Goal: Information Seeking & Learning: Learn about a topic

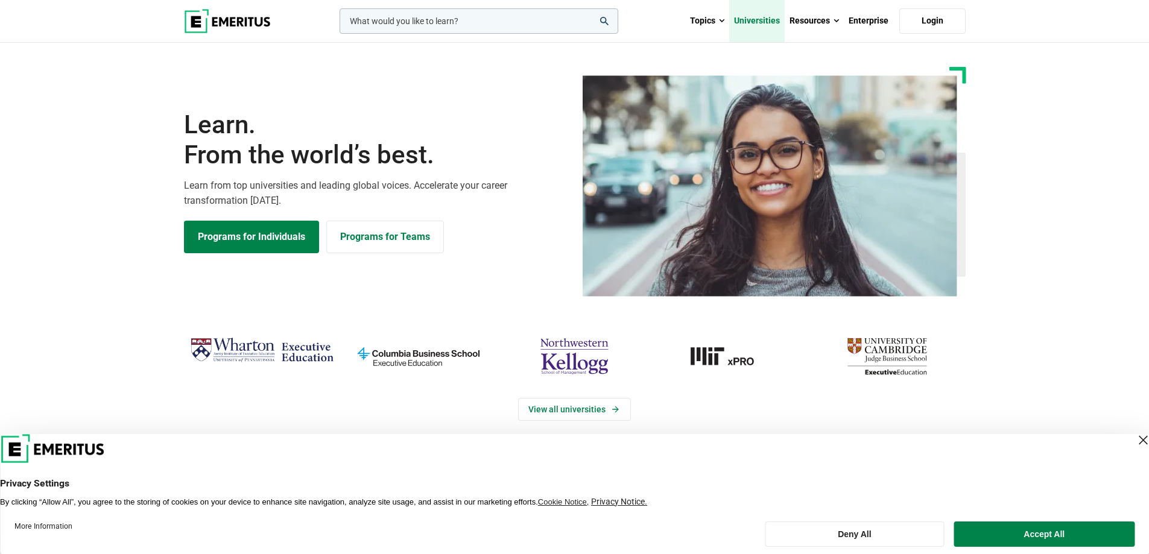
click at [768, 21] on link "Universities" at bounding box center [756, 21] width 55 height 42
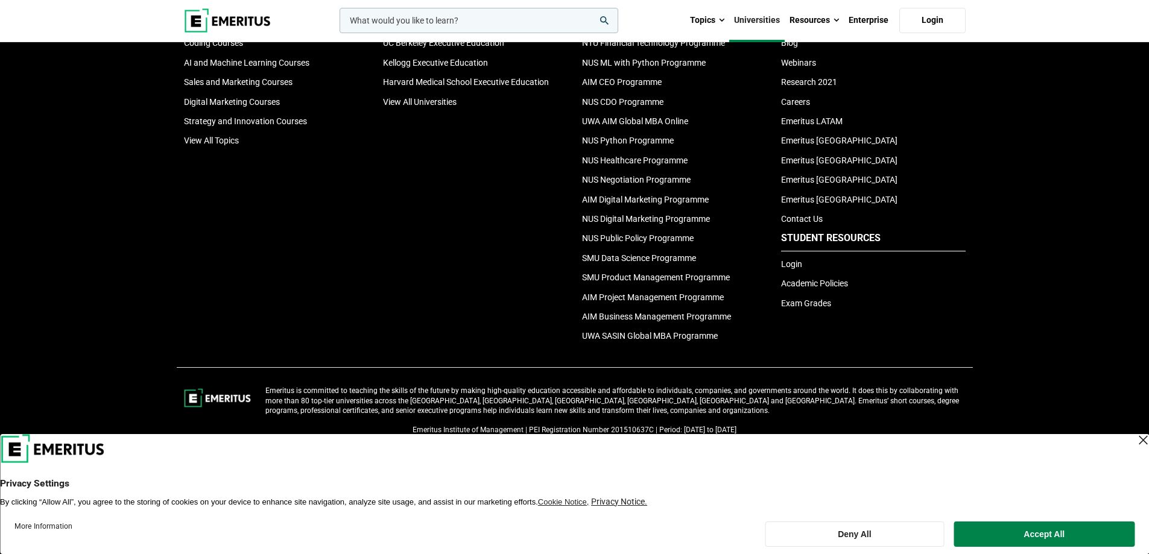
scroll to position [2317, 0]
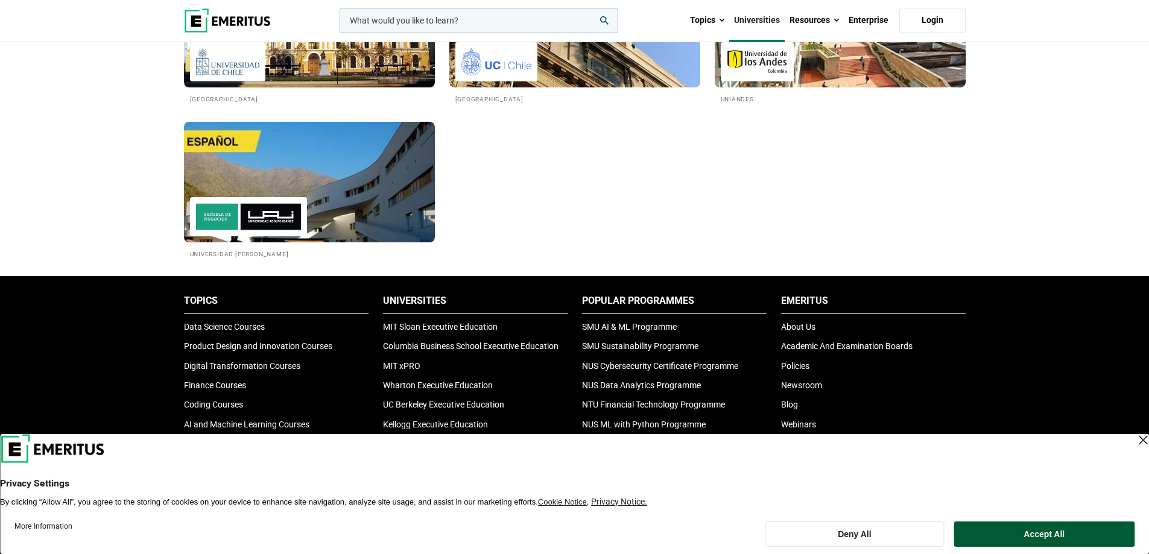
click at [1034, 530] on button "Accept All" at bounding box center [1044, 534] width 180 height 25
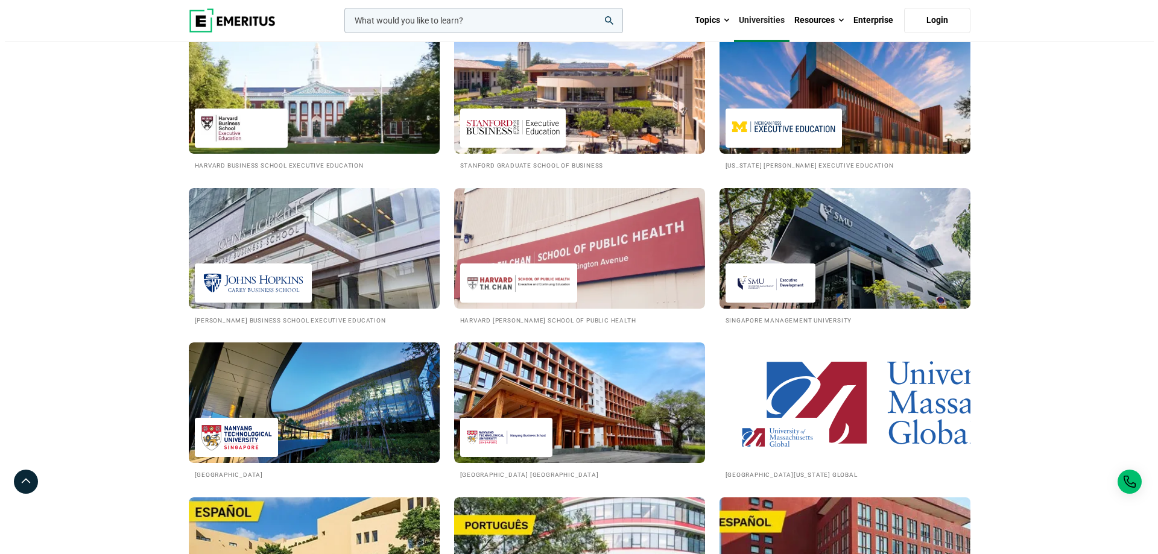
scroll to position [1171, 0]
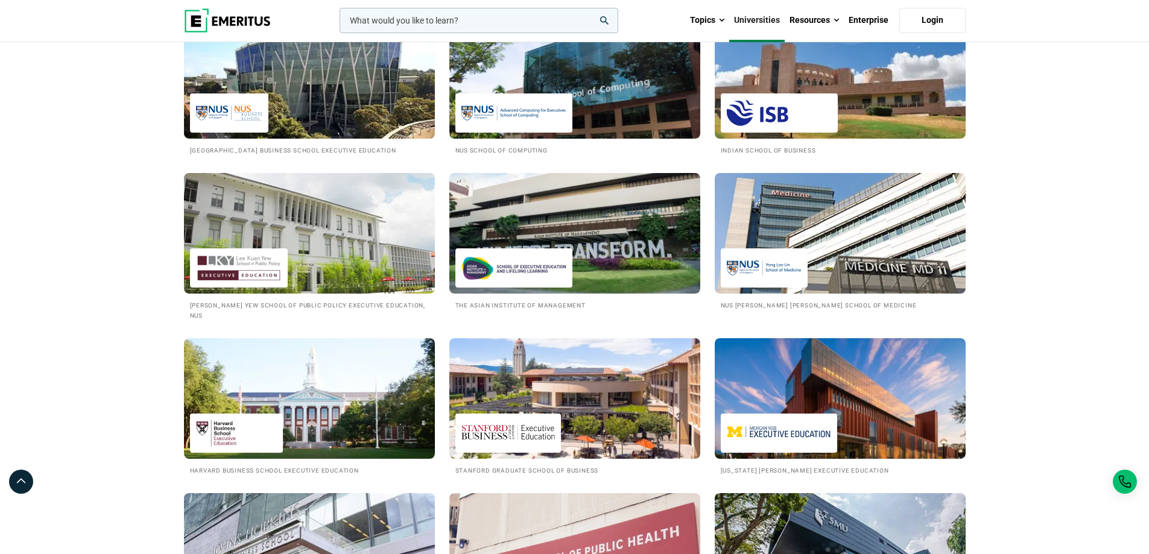
click at [525, 22] on input "woocommerce-product-search-field-0" at bounding box center [479, 20] width 279 height 25
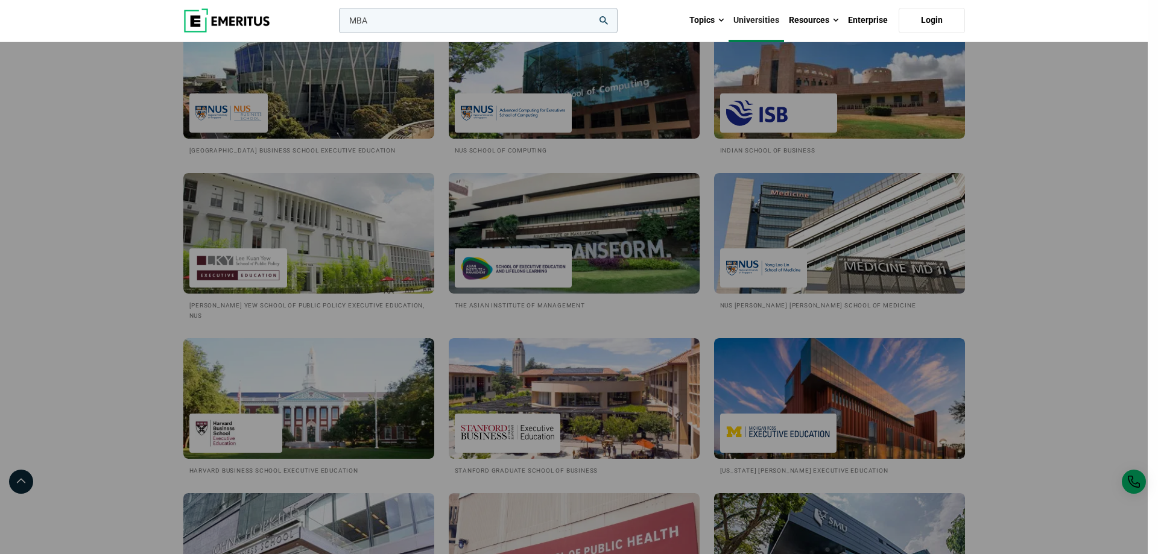
type input "MBA"
click at [337, 24] on button "search" at bounding box center [337, 24] width 0 height 0
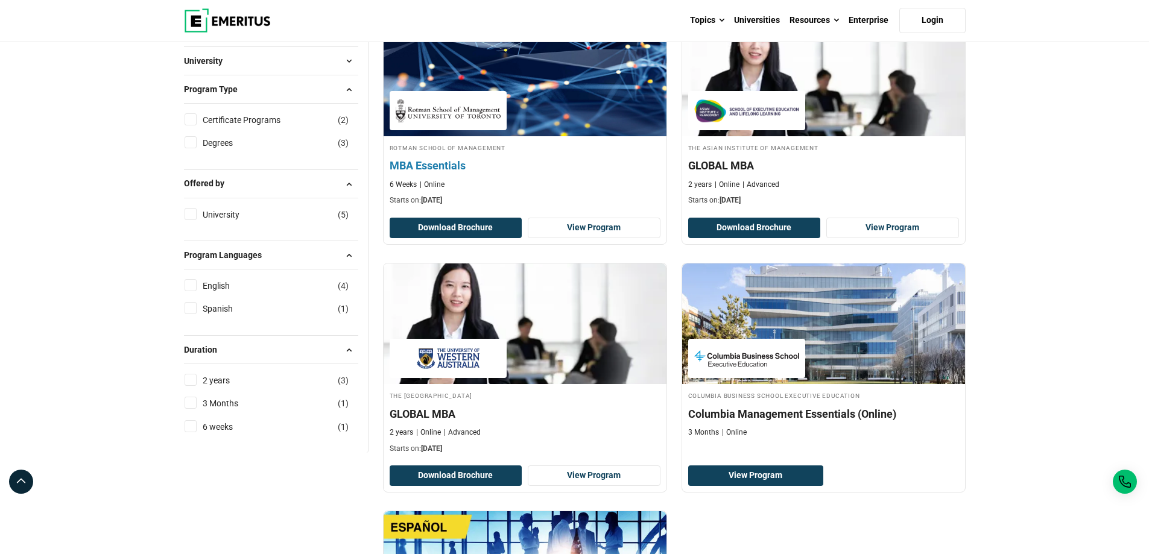
scroll to position [181, 0]
